Goal: Task Accomplishment & Management: Manage account settings

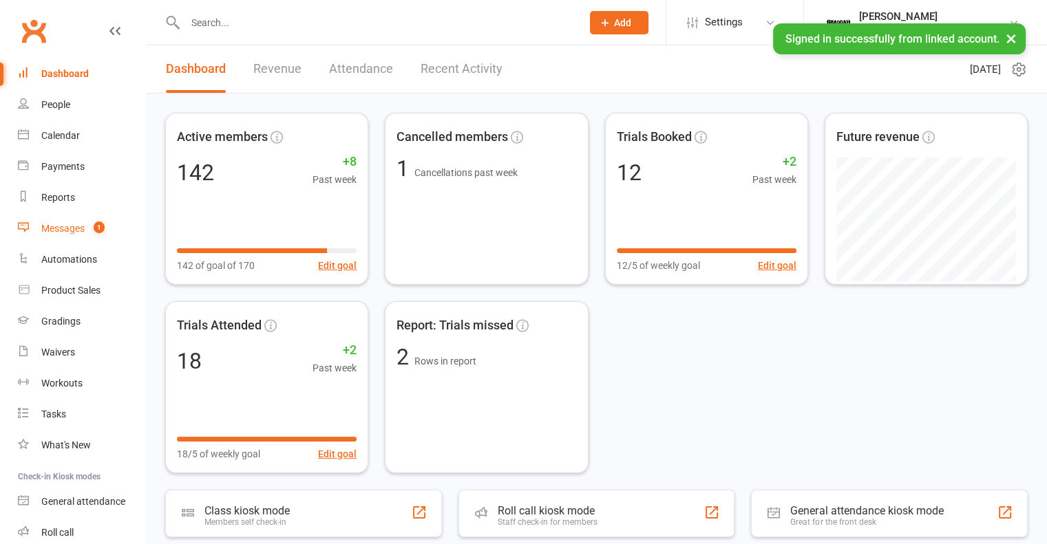
click at [61, 237] on link "Messages 1" at bounding box center [81, 228] width 127 height 31
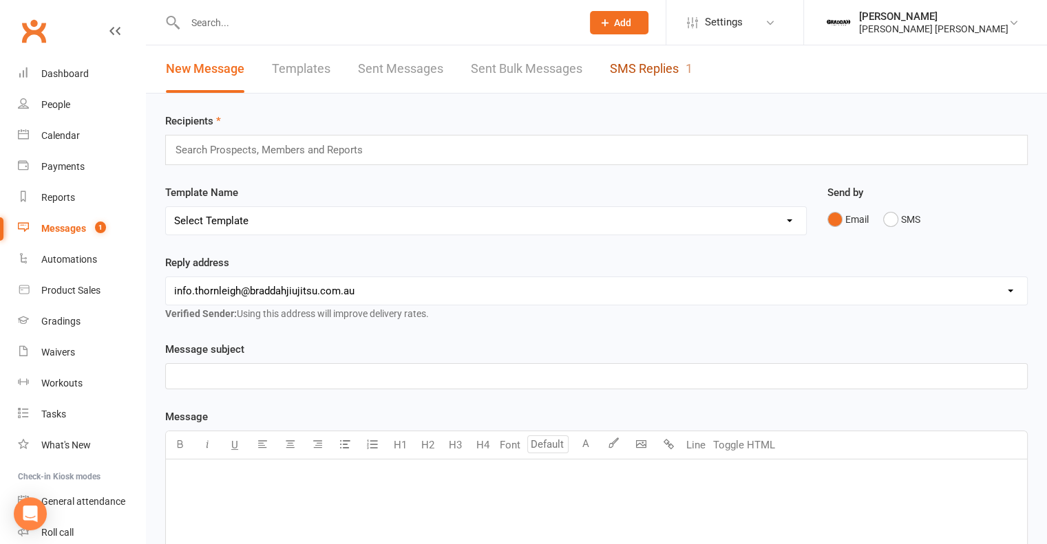
click at [652, 78] on link "SMS Replies 1" at bounding box center [651, 68] width 83 height 47
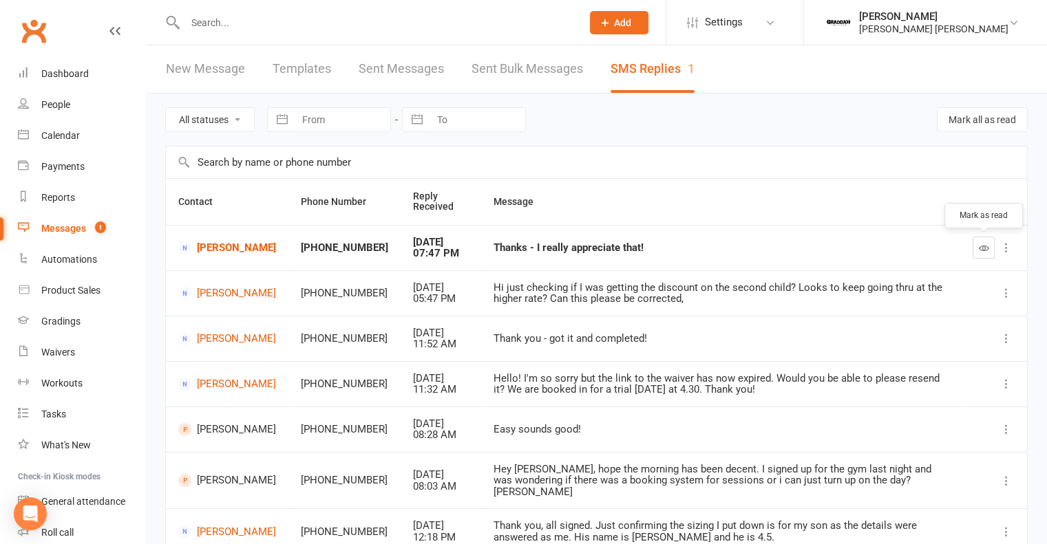
click at [990, 246] on button "button" at bounding box center [984, 248] width 22 height 22
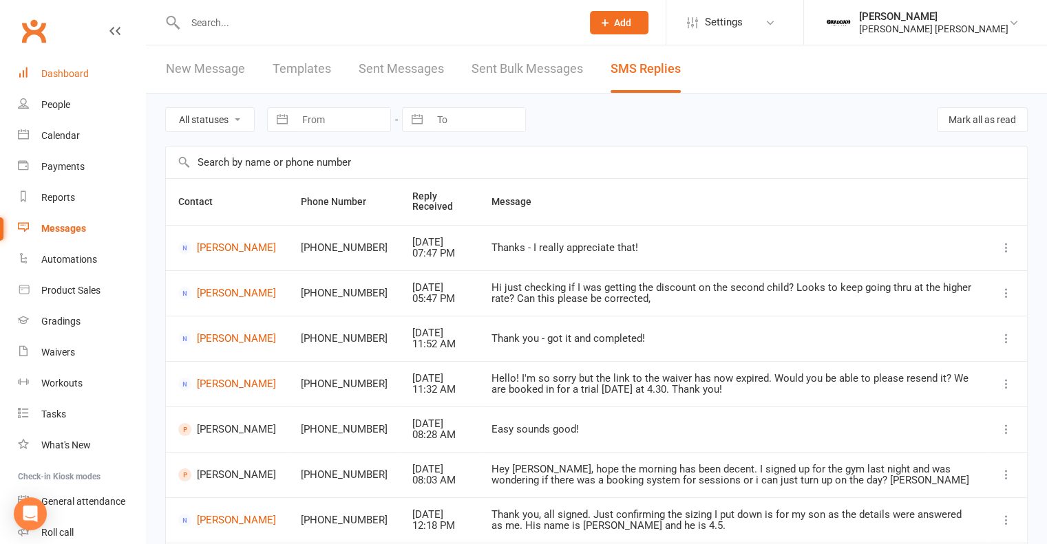
click at [83, 75] on div "Dashboard" at bounding box center [64, 73] width 47 height 11
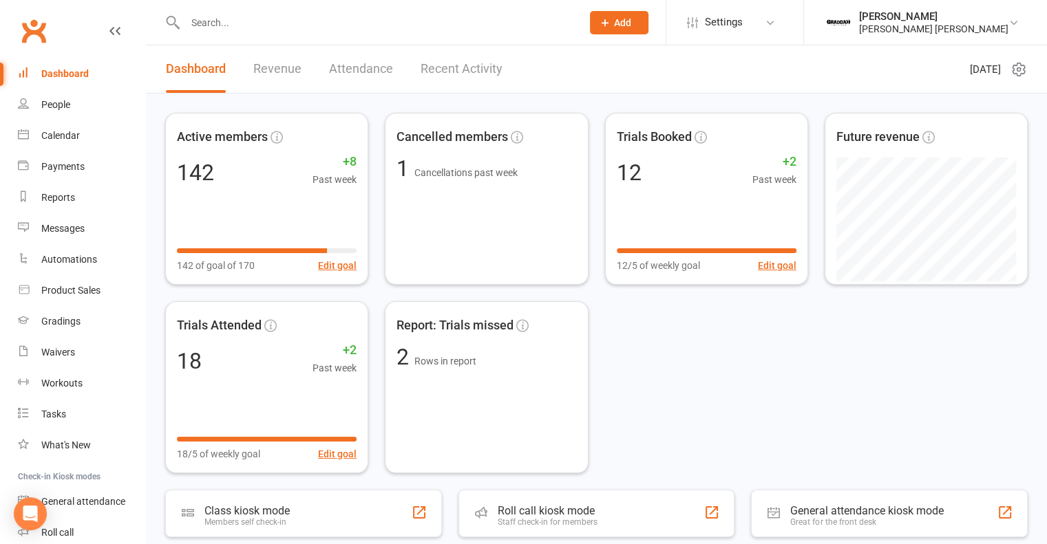
click at [454, 67] on link "Recent Activity" at bounding box center [462, 68] width 82 height 47
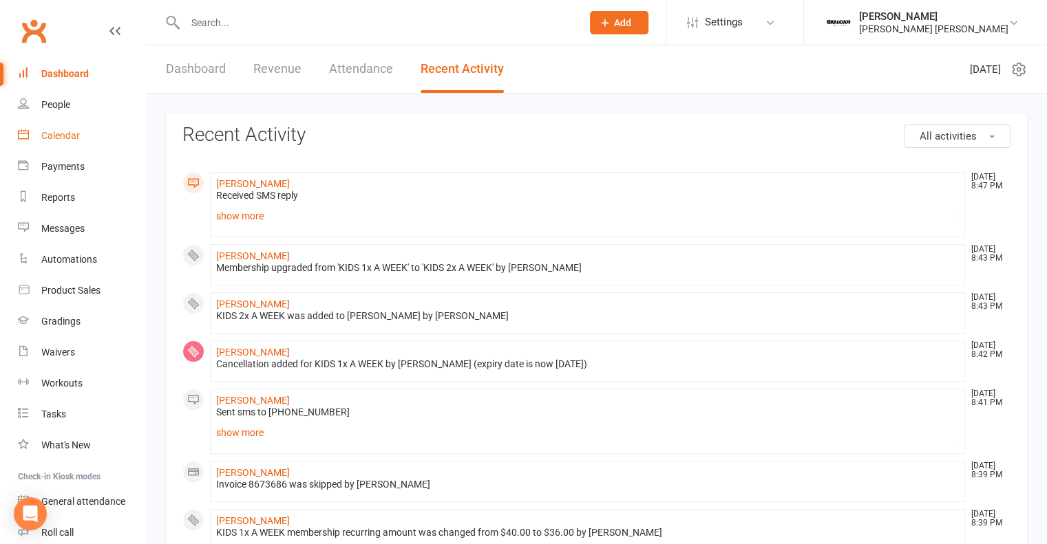
click at [49, 133] on div "Calendar" at bounding box center [60, 135] width 39 height 11
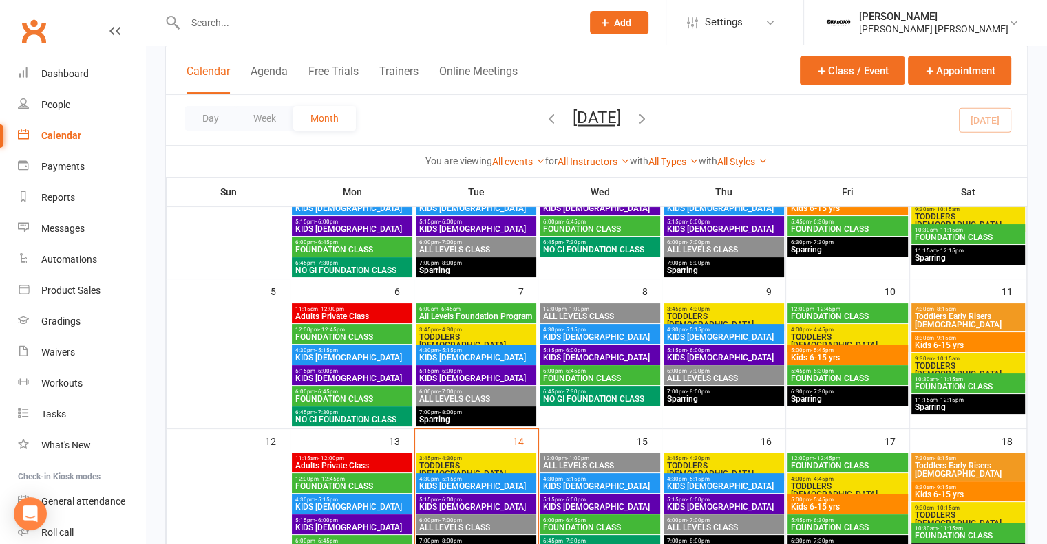
scroll to position [253, 0]
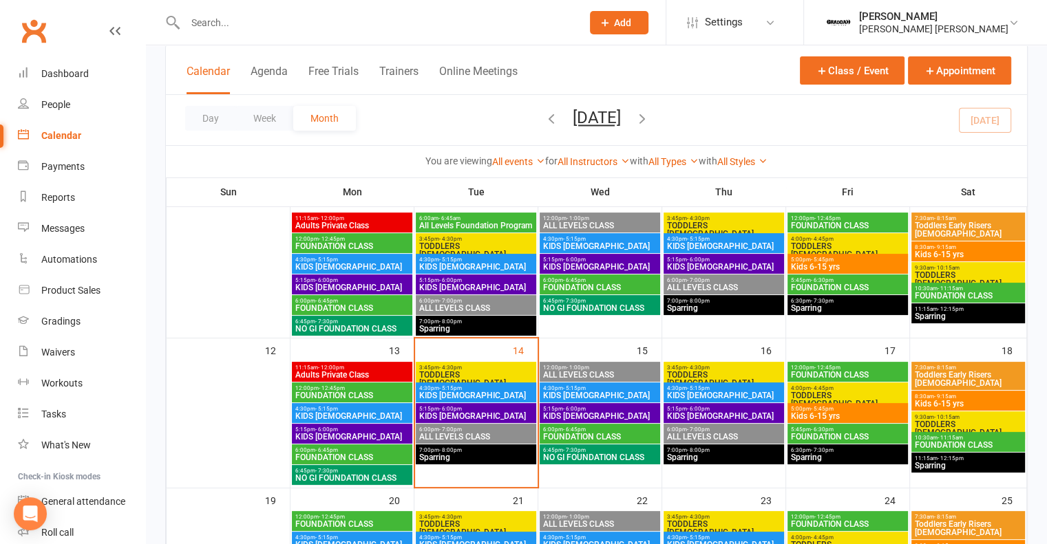
click at [476, 430] on span "6:00pm - 7:00pm" at bounding box center [476, 430] width 115 height 6
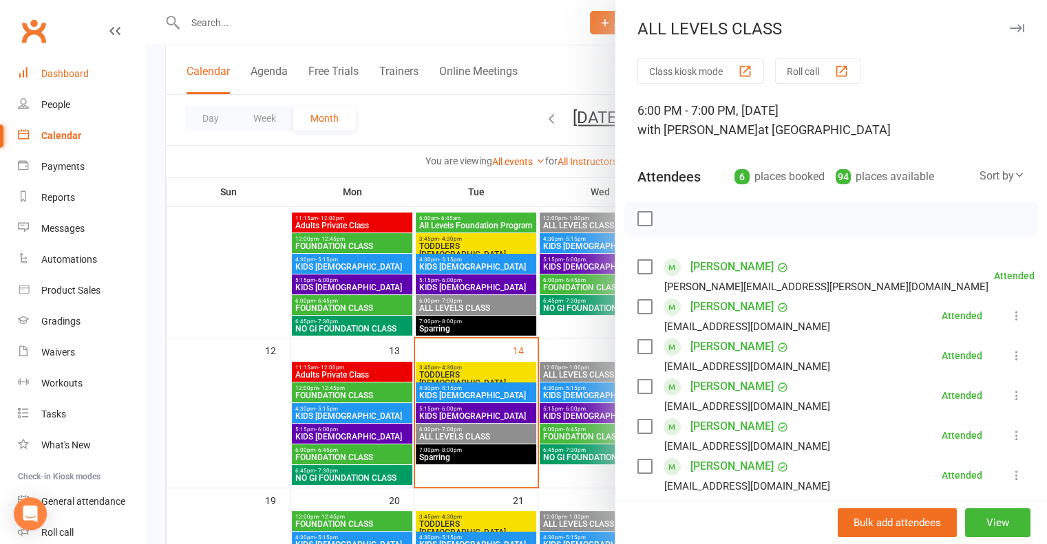
click at [72, 76] on div "Dashboard" at bounding box center [64, 73] width 47 height 11
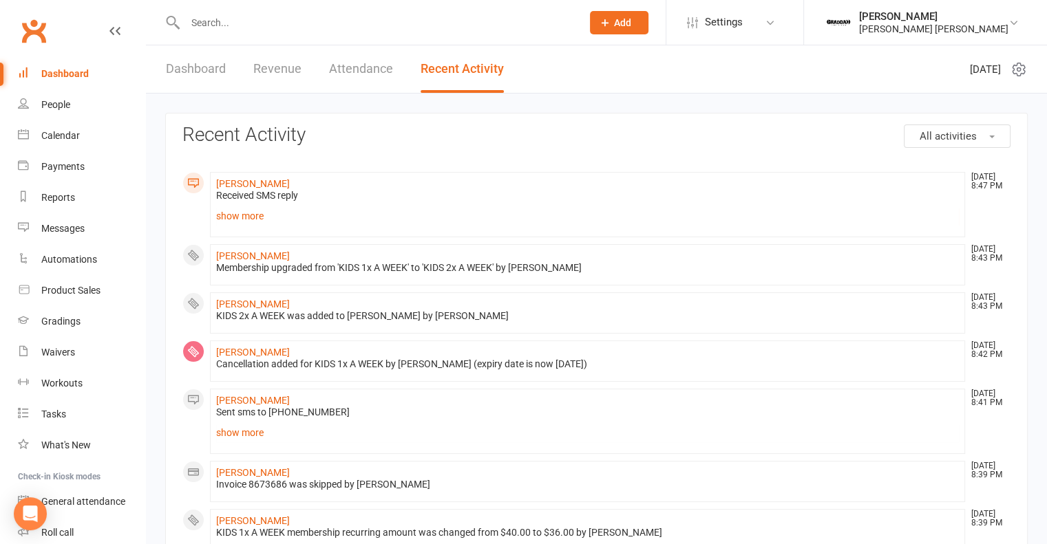
click at [199, 69] on link "Dashboard" at bounding box center [196, 68] width 60 height 47
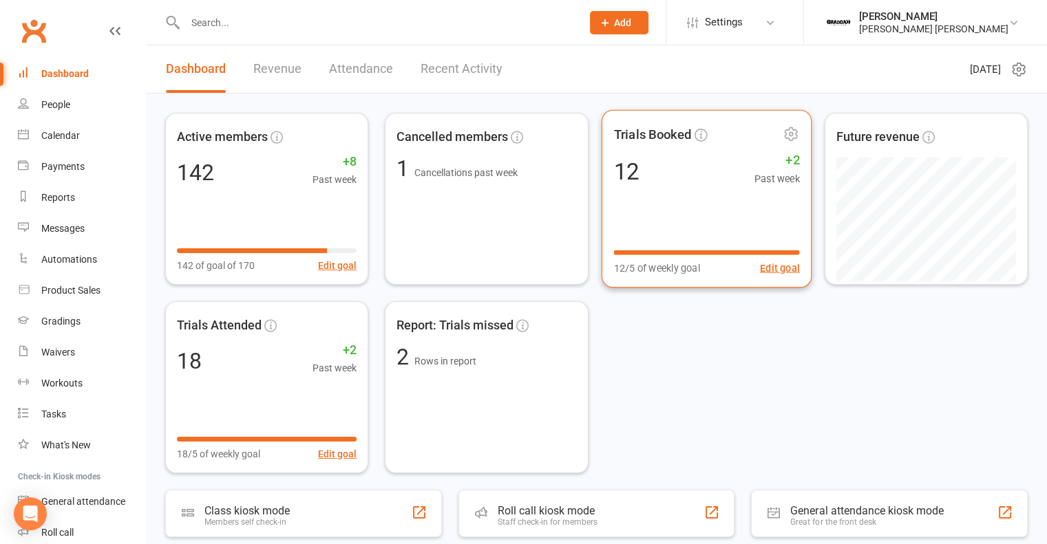
click at [718, 182] on div "12 +2 Past week" at bounding box center [706, 171] width 186 height 31
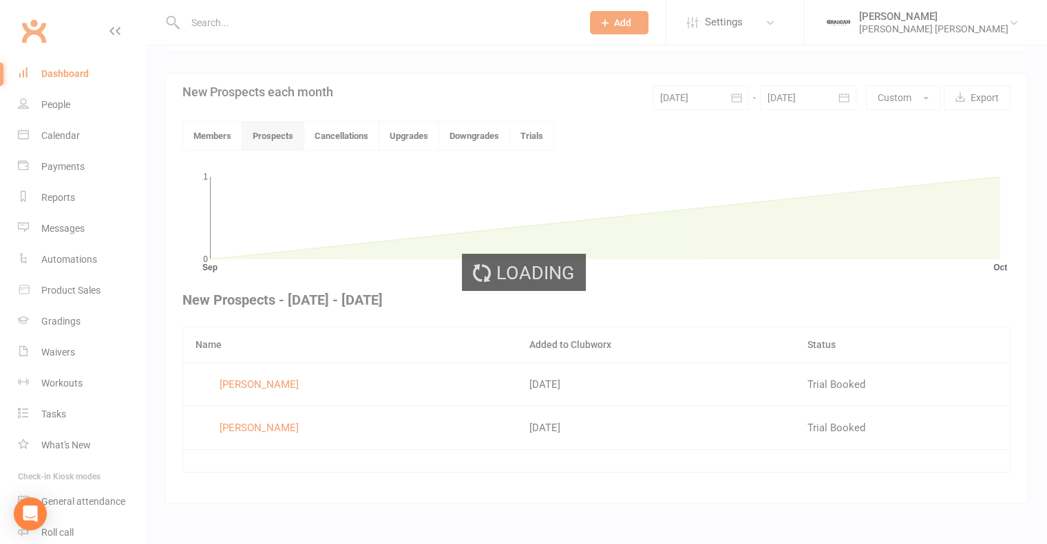
scroll to position [302, 0]
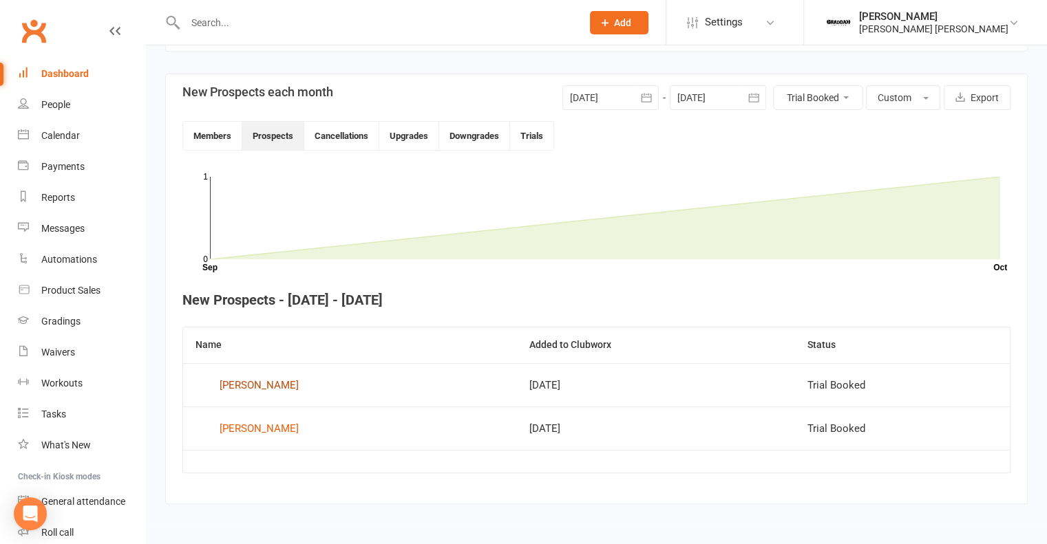
click at [257, 377] on div "[PERSON_NAME]" at bounding box center [259, 385] width 79 height 21
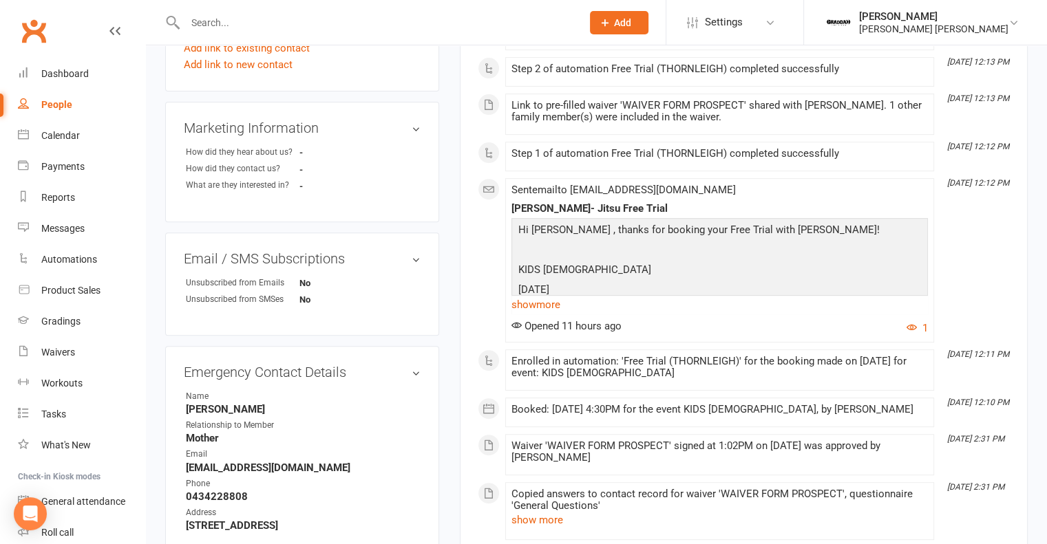
scroll to position [490, 0]
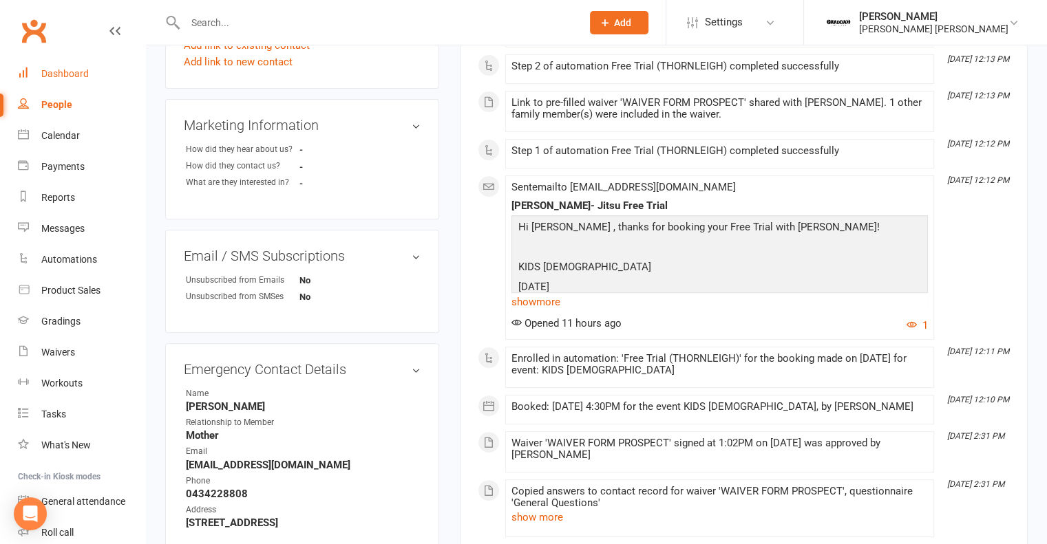
click at [85, 78] on div "Dashboard" at bounding box center [64, 73] width 47 height 11
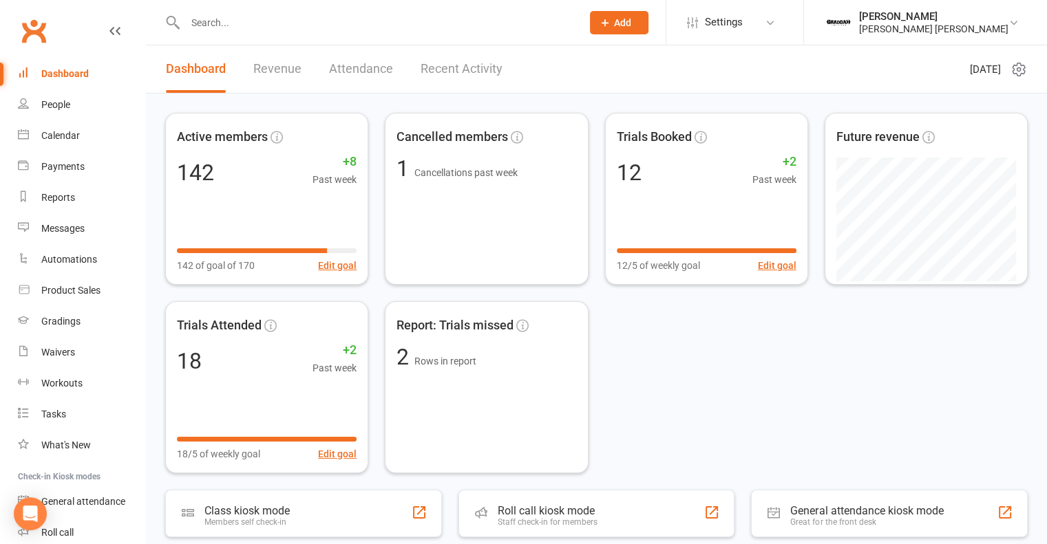
click at [339, 65] on link "Attendance" at bounding box center [361, 68] width 64 height 47
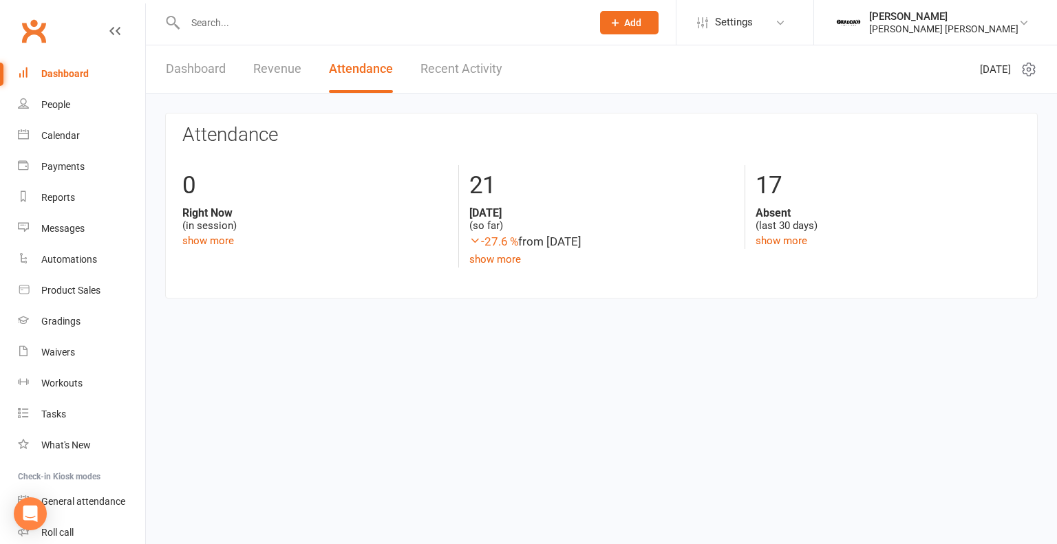
click at [284, 64] on link "Revenue" at bounding box center [277, 68] width 48 height 47
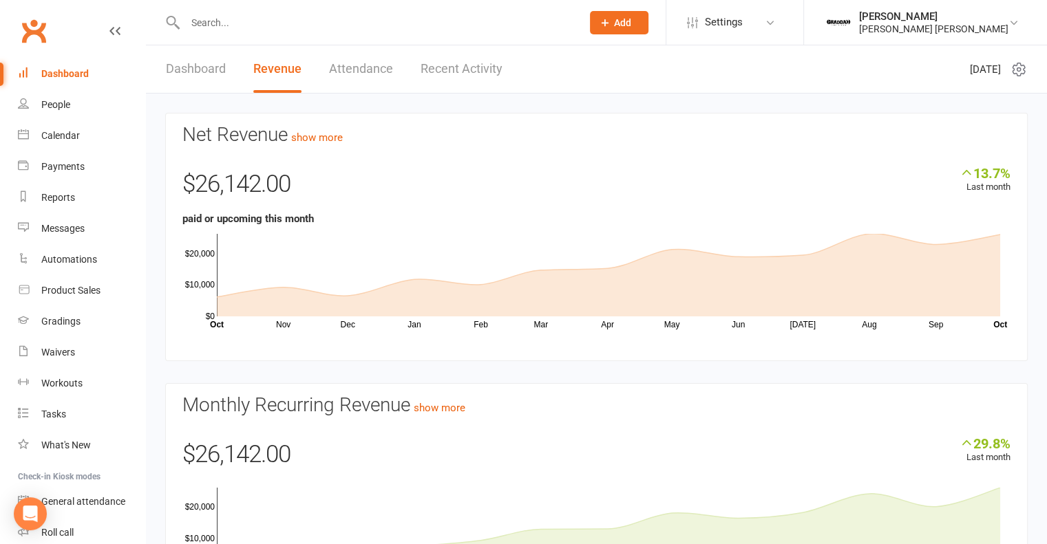
click at [474, 70] on link "Recent Activity" at bounding box center [462, 68] width 82 height 47
